Goal: Entertainment & Leisure: Consume media (video, audio)

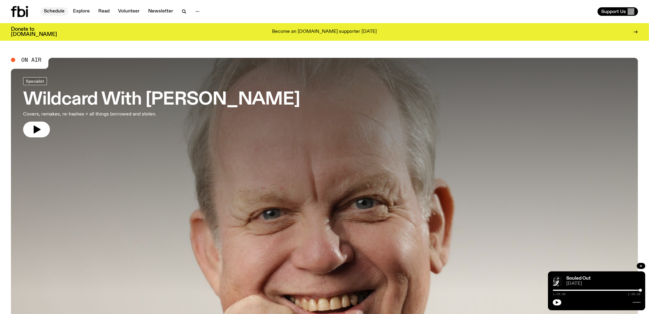
click at [52, 10] on link "Schedule" at bounding box center [54, 11] width 28 height 9
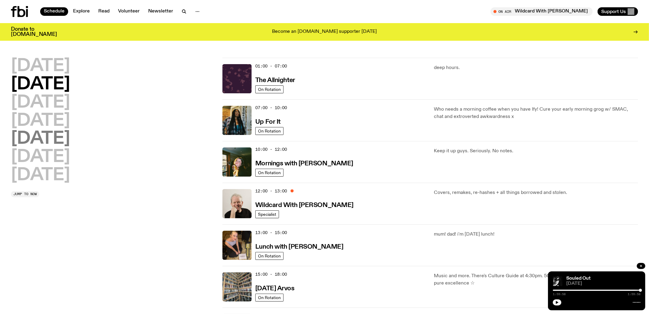
click at [50, 137] on h2 "[DATE]" at bounding box center [40, 139] width 59 height 17
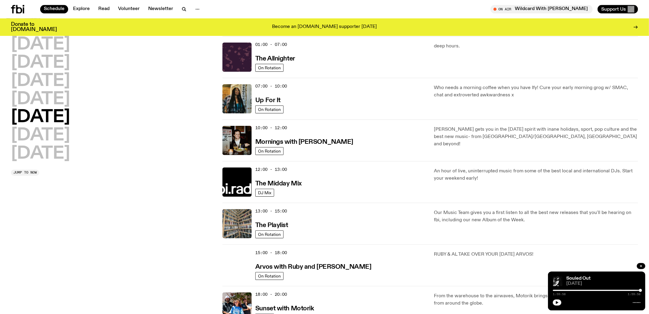
scroll to position [208, 0]
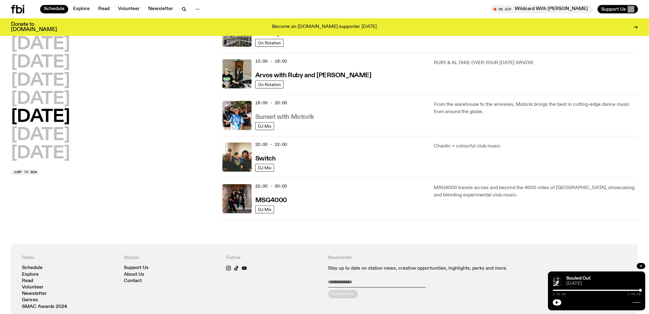
click at [286, 113] on link "Sunset with Motorik" at bounding box center [284, 117] width 59 height 8
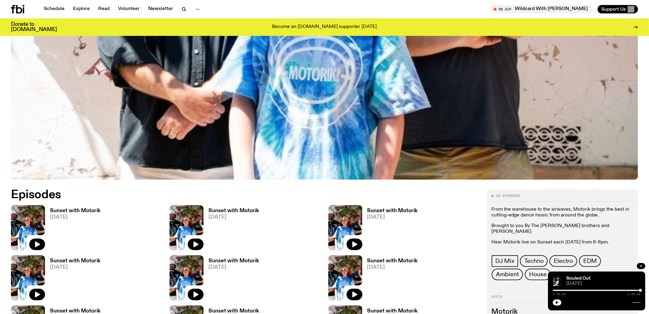
scroll to position [283, 0]
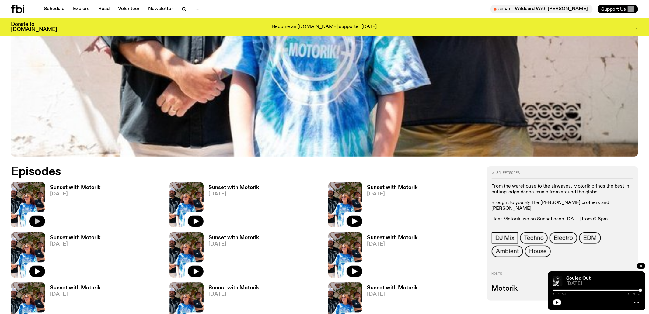
click at [43, 219] on button "button" at bounding box center [37, 222] width 16 height 12
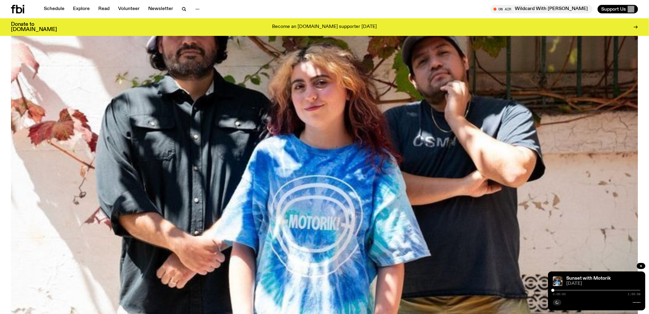
scroll to position [91, 0]
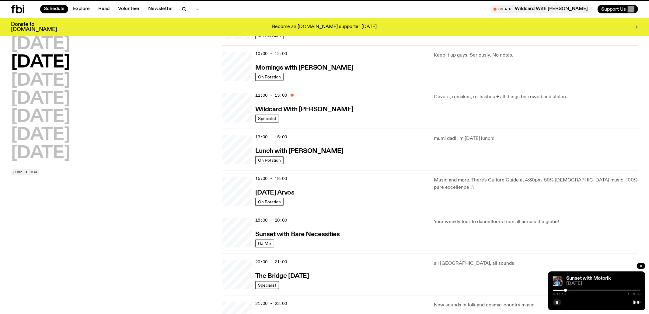
scroll to position [208, 0]
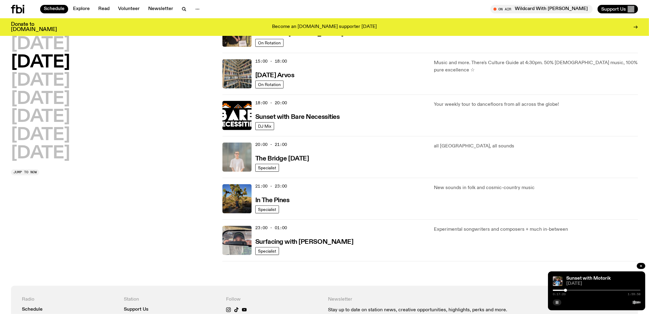
click at [559, 303] on button "button" at bounding box center [557, 303] width 9 height 6
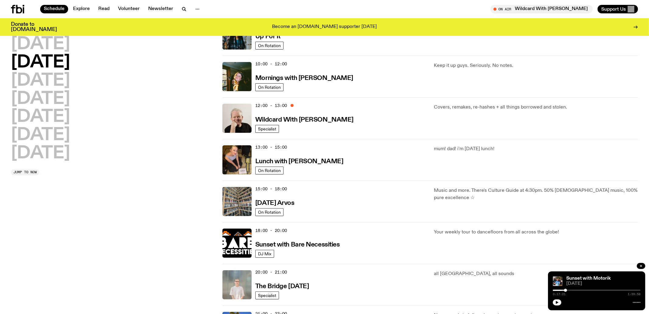
scroll to position [0, 0]
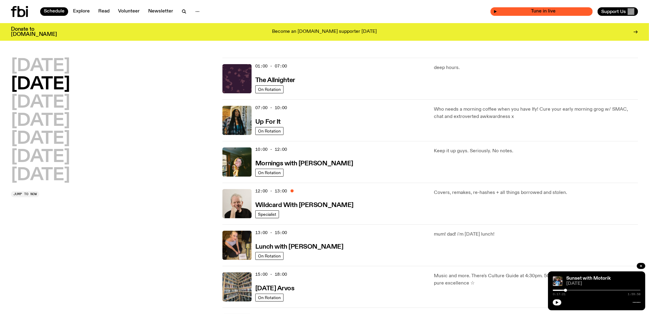
click at [559, 9] on div "Tune in live" at bounding box center [542, 11] width 102 height 9
